Goal: Find specific page/section

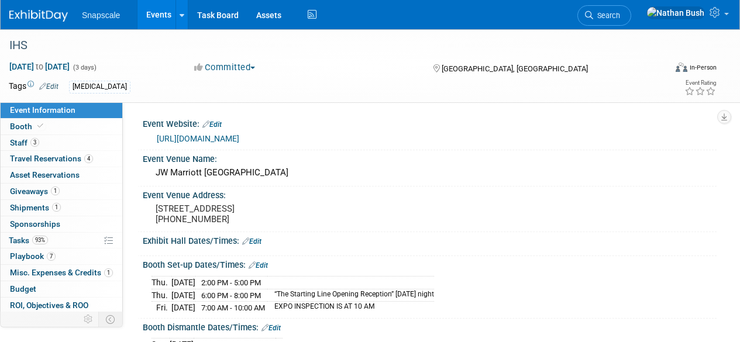
click at [105, 16] on span "Snapscale" at bounding box center [101, 15] width 38 height 9
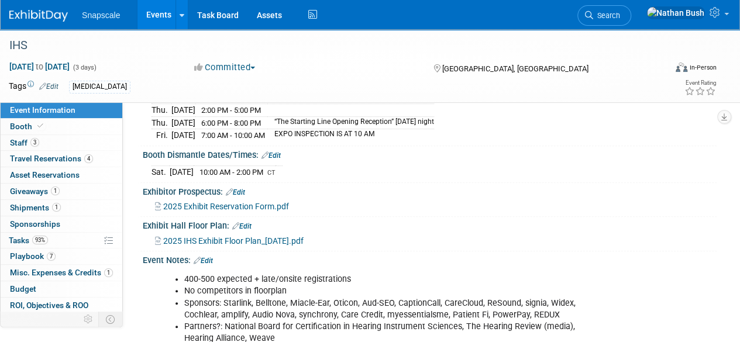
click at [85, 15] on span "Snapscale" at bounding box center [101, 15] width 38 height 9
click at [25, 16] on img at bounding box center [38, 16] width 58 height 12
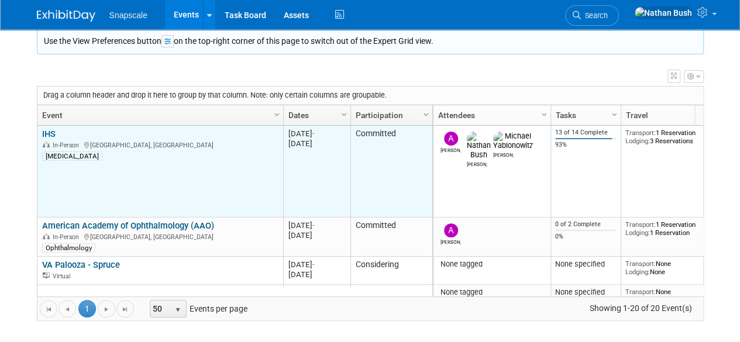
scroll to position [70, 0]
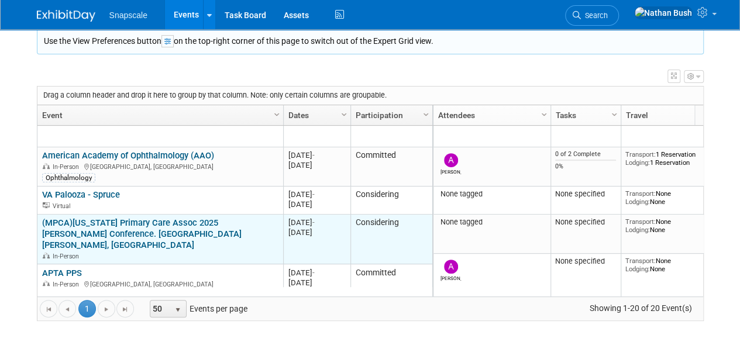
click at [242, 218] on link "(MPCA)[US_STATE] Primary Care Assoc 2025 [PERSON_NAME] Conference. [GEOGRAPHIC_…" at bounding box center [141, 234] width 199 height 33
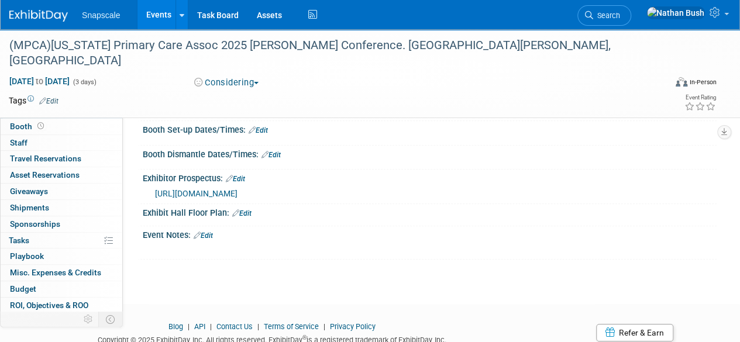
scroll to position [141, 0]
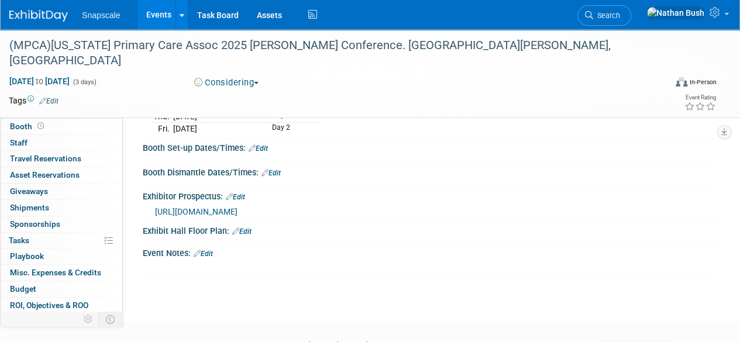
click at [237, 208] on span "[URL][DOMAIN_NAME]" at bounding box center [196, 211] width 82 height 9
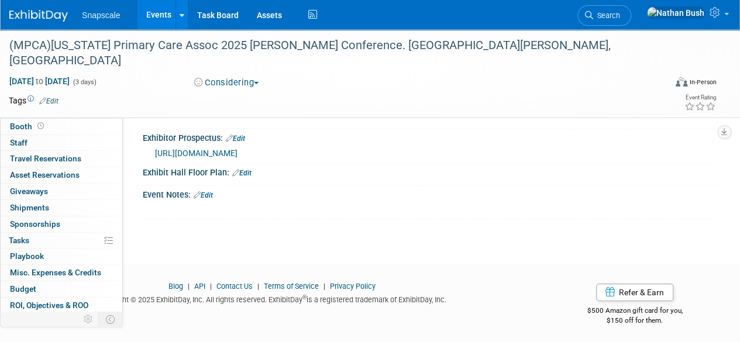
scroll to position [0, 0]
